Goal: Navigation & Orientation: Find specific page/section

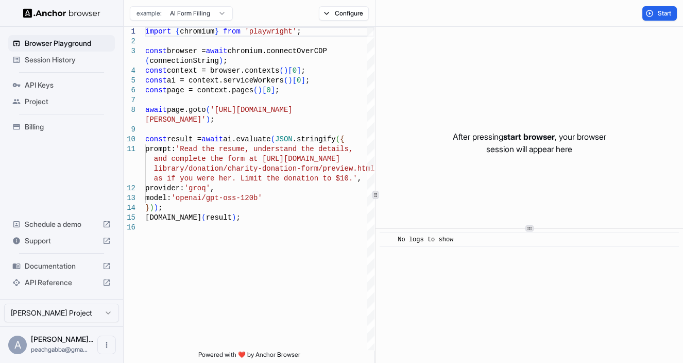
click at [50, 85] on span "API Keys" at bounding box center [68, 85] width 86 height 10
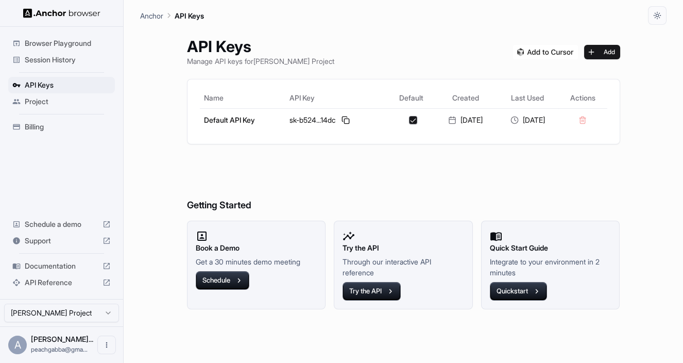
drag, startPoint x: 54, startPoint y: 106, endPoint x: 54, endPoint y: 121, distance: 14.9
click at [54, 106] on div "Project" at bounding box center [61, 101] width 107 height 16
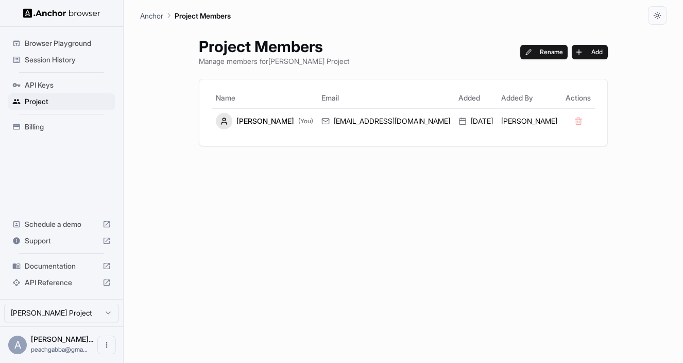
click at [66, 61] on span "Session History" at bounding box center [68, 60] width 86 height 10
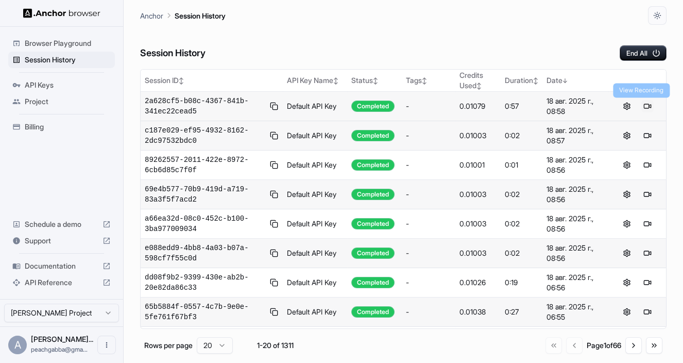
click at [646, 106] on button at bounding box center [647, 106] width 12 height 12
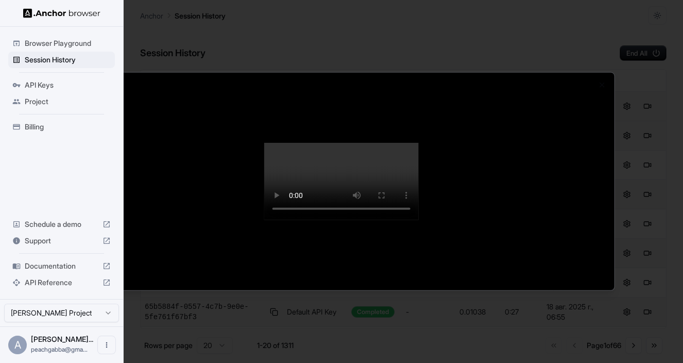
click at [601, 131] on div at bounding box center [341, 181] width 545 height 217
click at [640, 8] on div at bounding box center [341, 181] width 683 height 363
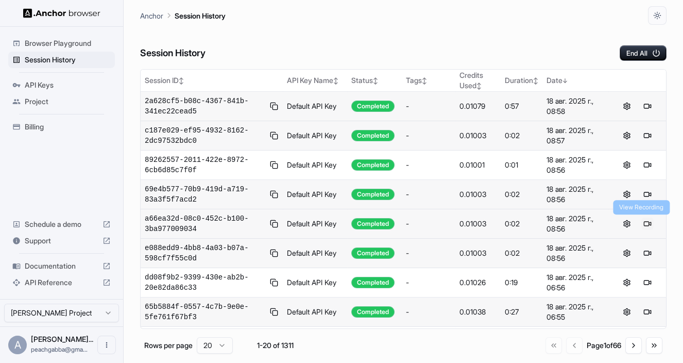
click at [643, 223] on button at bounding box center [647, 223] width 12 height 12
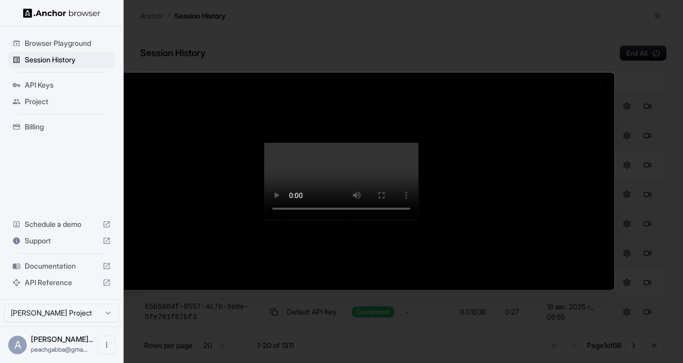
click at [586, 35] on div at bounding box center [341, 181] width 683 height 363
